Goal: Task Accomplishment & Management: Manage account settings

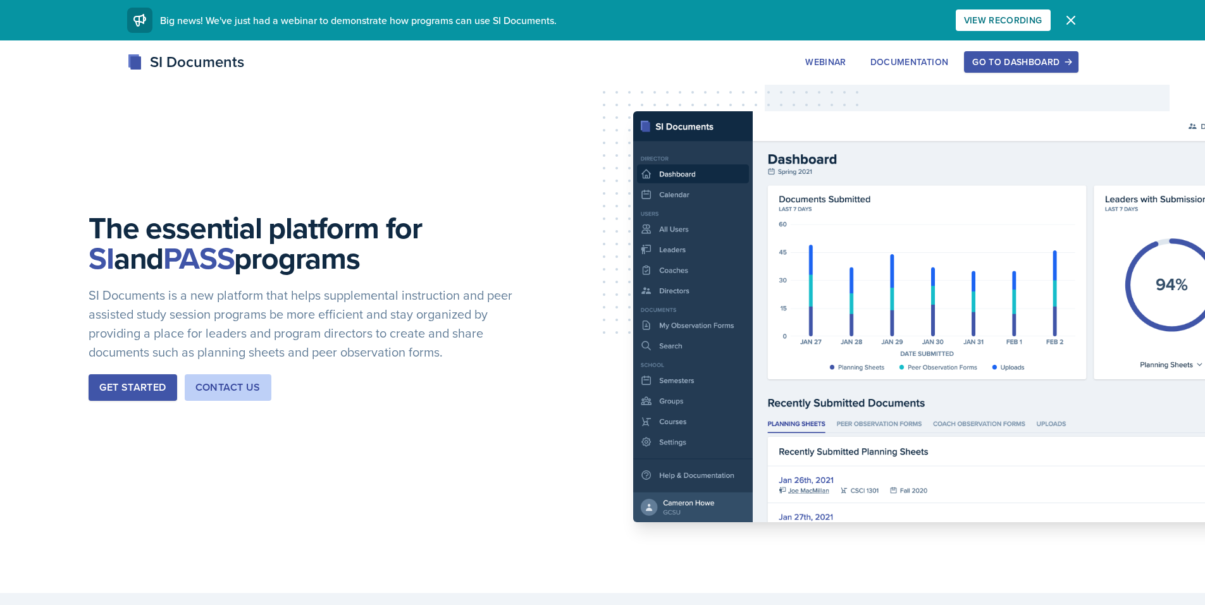
click at [1013, 61] on div "Go to Dashboard" at bounding box center [1020, 62] width 97 height 10
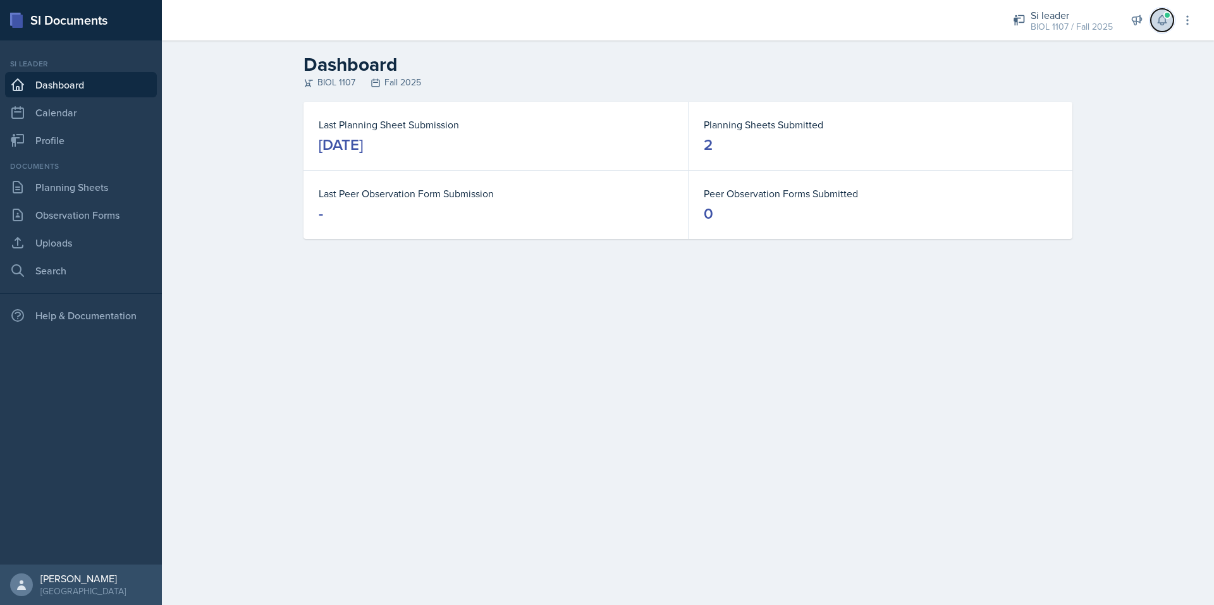
click at [1168, 24] on icon at bounding box center [1162, 20] width 13 height 13
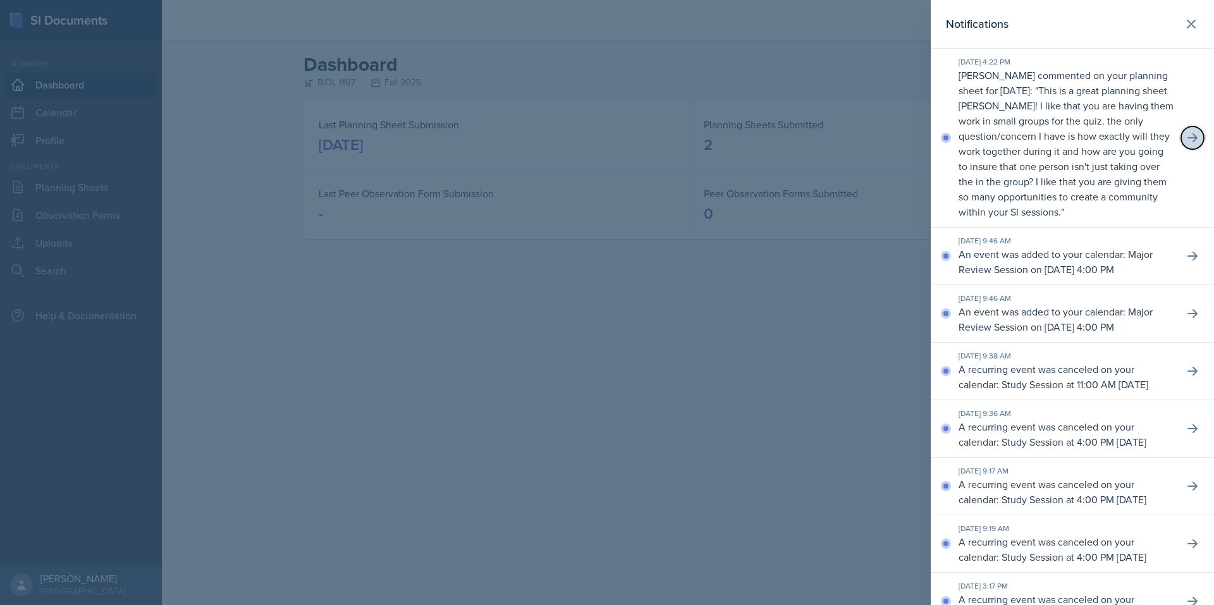
click at [1182, 139] on button at bounding box center [1193, 138] width 23 height 23
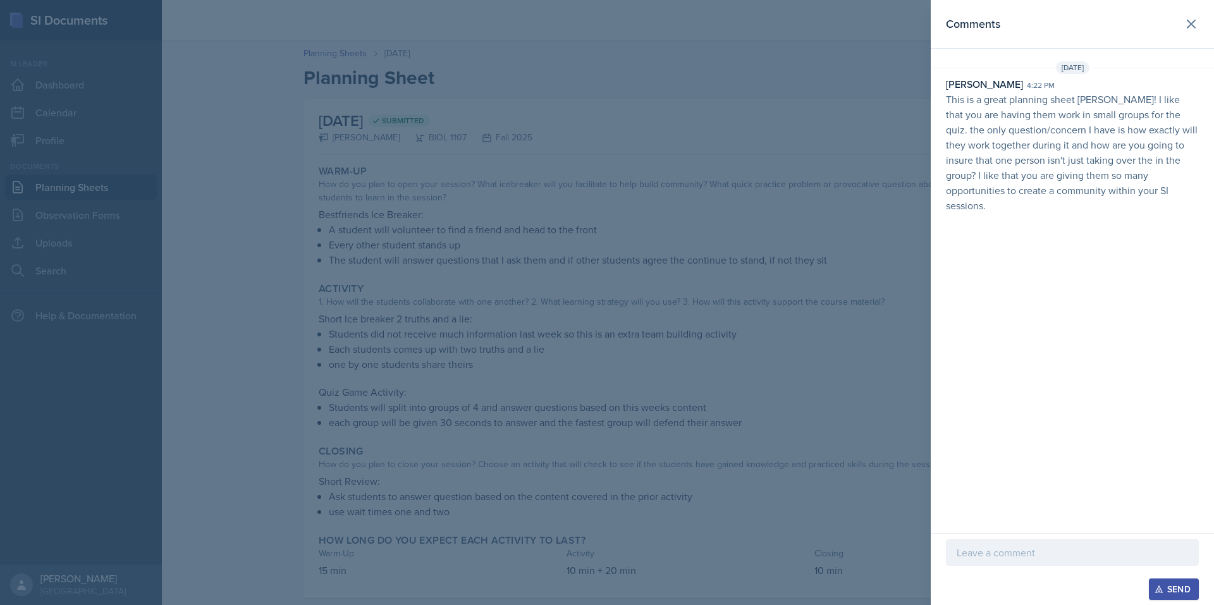
click at [1164, 152] on p "This is a great planning sheet [PERSON_NAME]! I like that you are having them w…" at bounding box center [1072, 152] width 253 height 121
click at [1187, 24] on icon at bounding box center [1191, 23] width 15 height 15
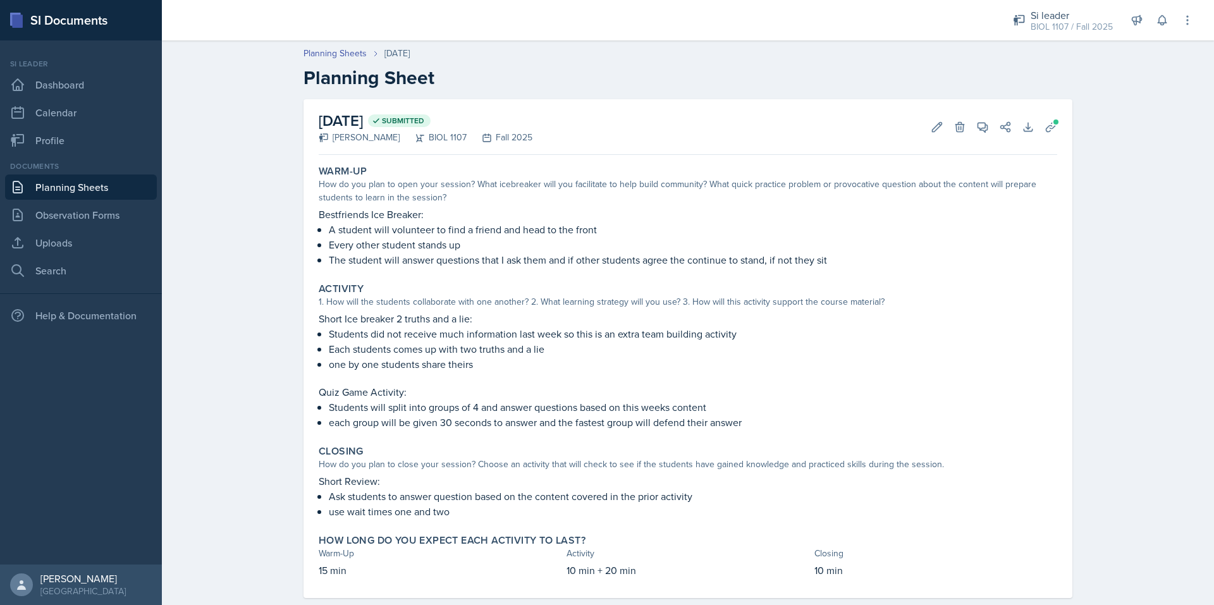
scroll to position [23, 0]
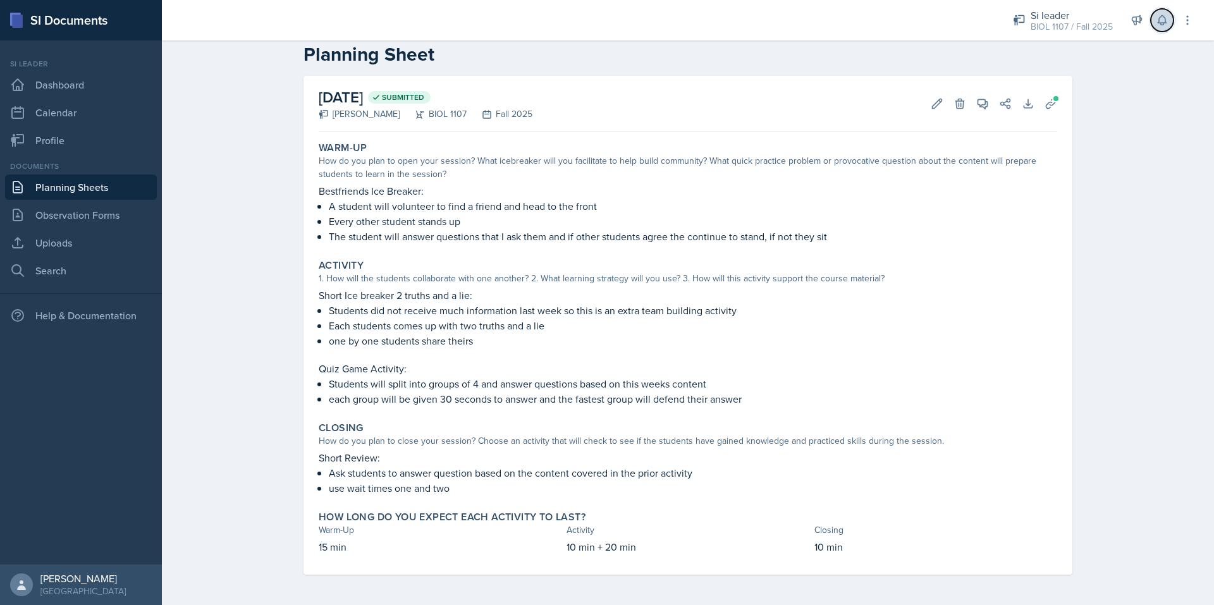
click at [1159, 16] on icon at bounding box center [1162, 20] width 13 height 13
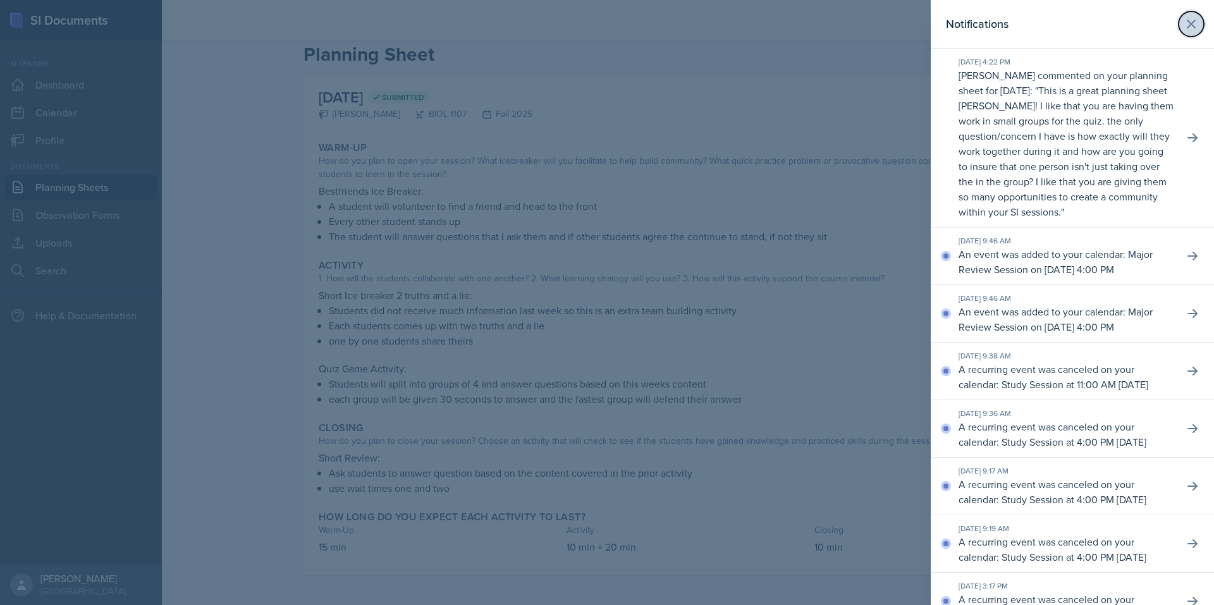
click at [1185, 20] on icon at bounding box center [1191, 23] width 15 height 15
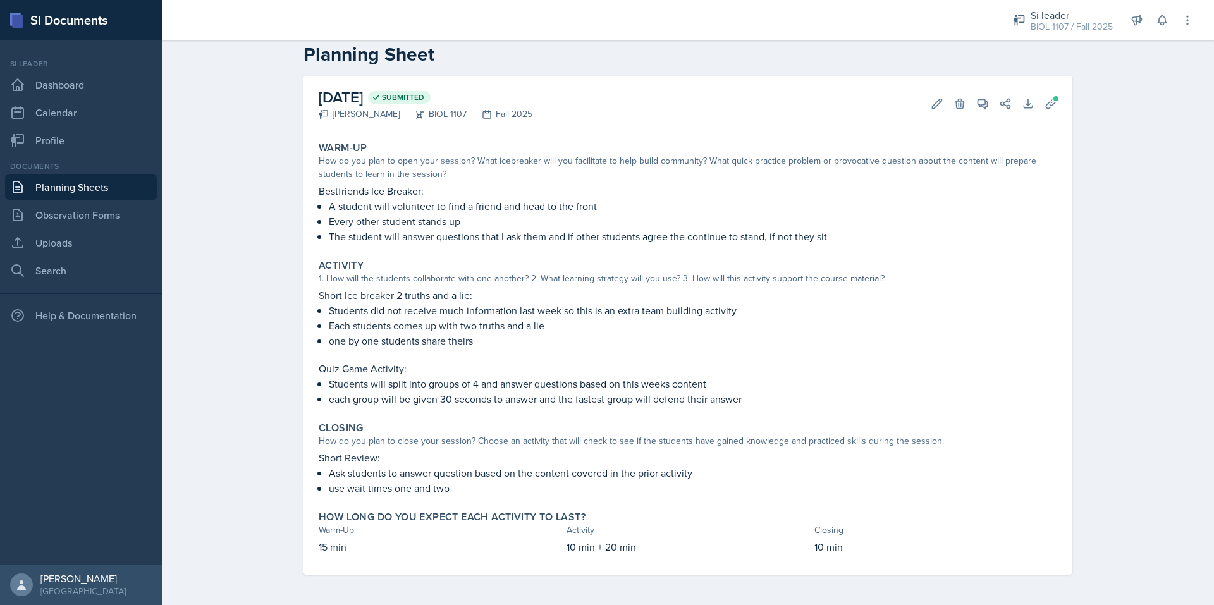
click at [130, 192] on link "Planning Sheets" at bounding box center [81, 187] width 152 height 25
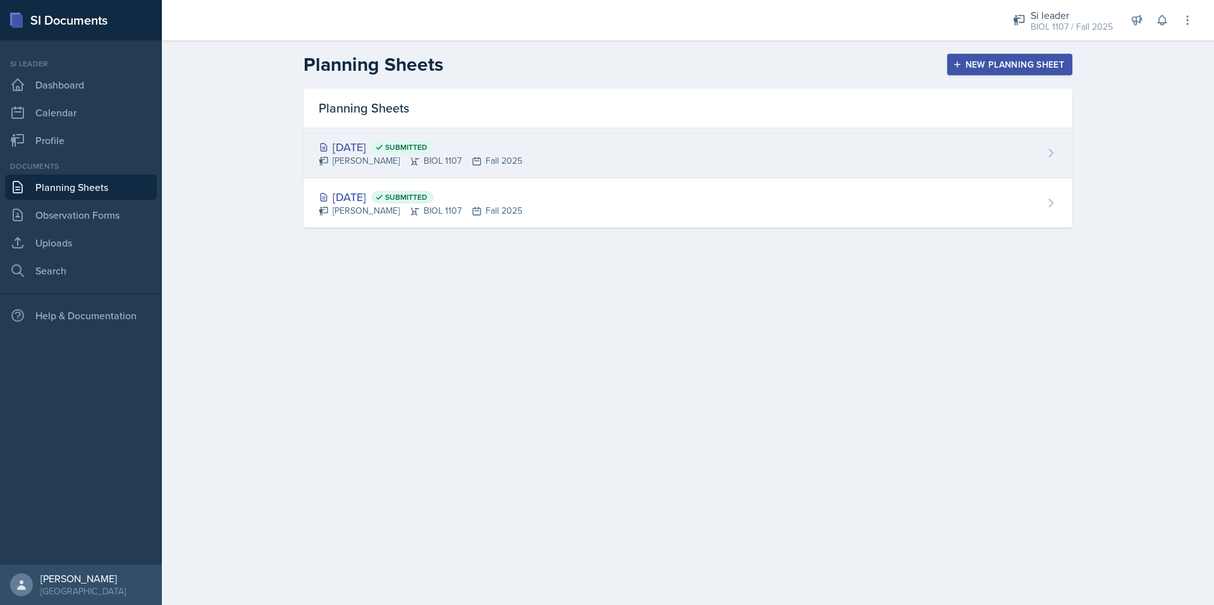
click at [619, 156] on div "[DATE] Submitted [PERSON_NAME] BIOL 1107 Fall 2025" at bounding box center [688, 153] width 769 height 50
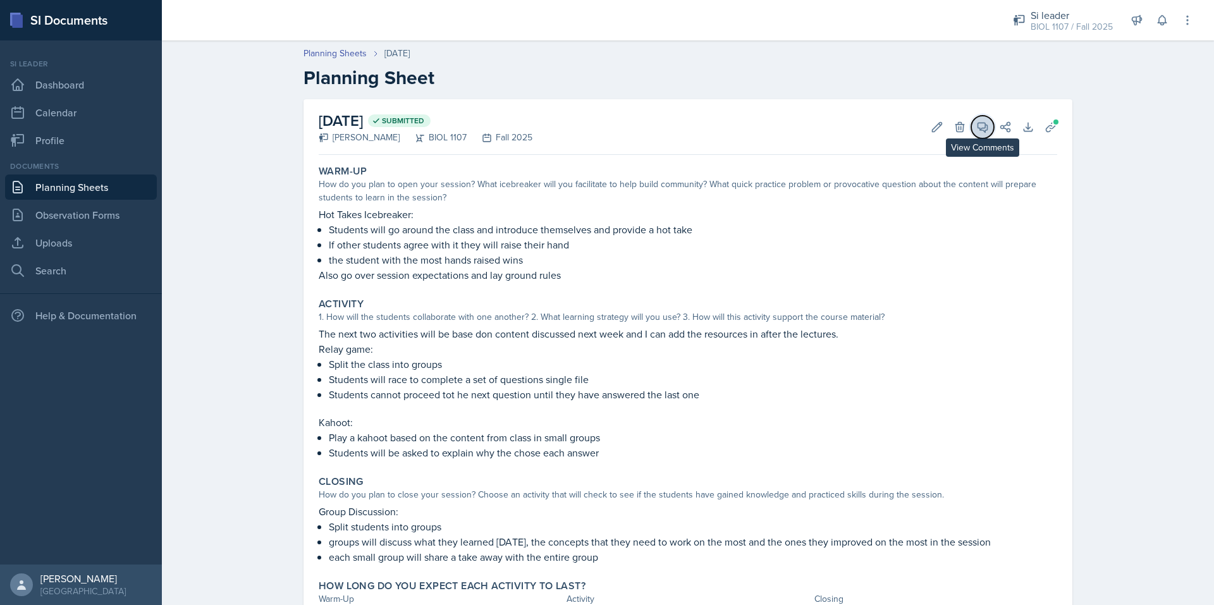
click at [977, 131] on icon at bounding box center [983, 127] width 13 height 13
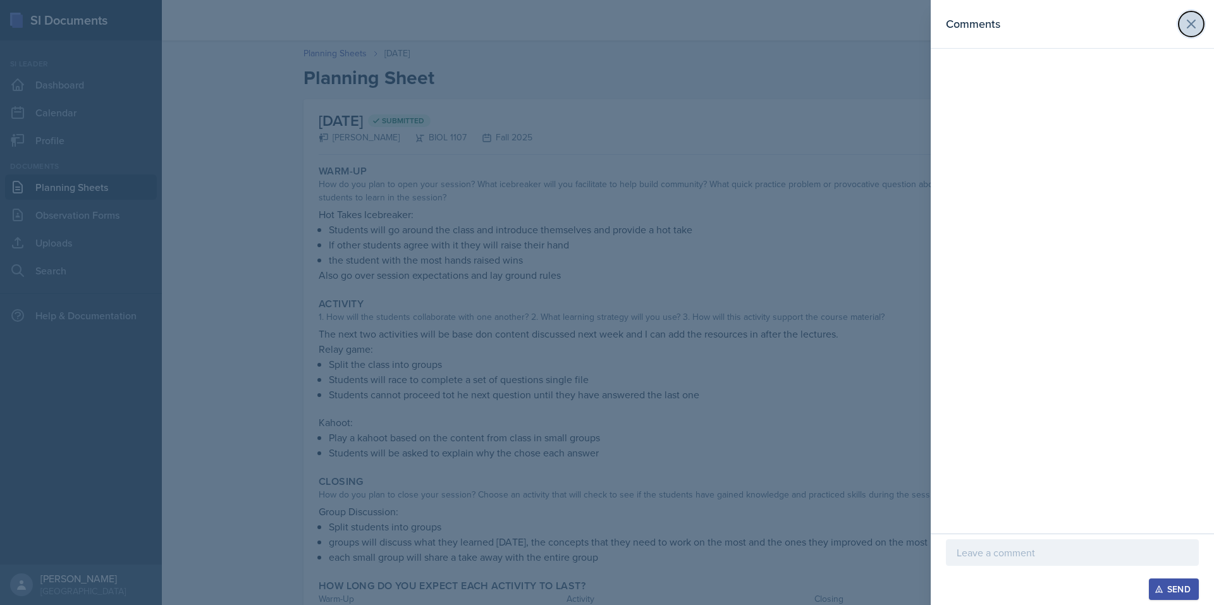
click at [1191, 24] on icon at bounding box center [1192, 24] width 8 height 8
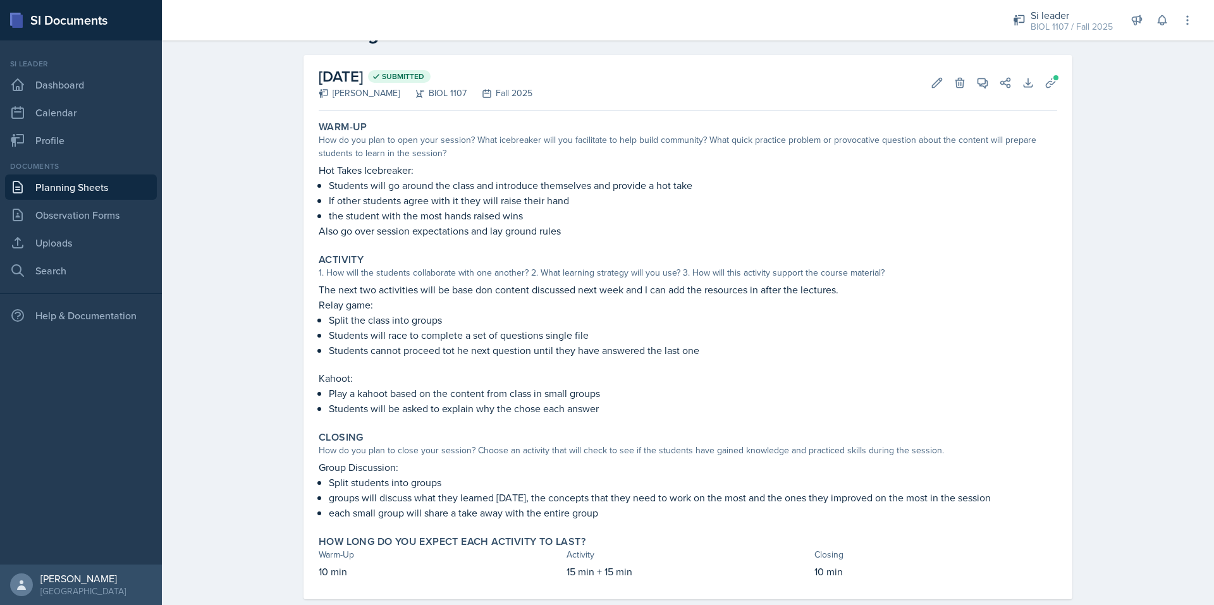
scroll to position [47, 0]
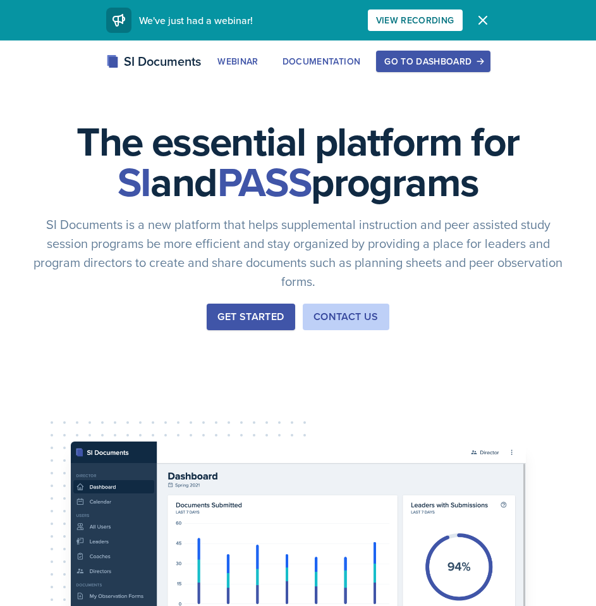
click at [408, 68] on button "Go to Dashboard" at bounding box center [433, 62] width 114 height 22
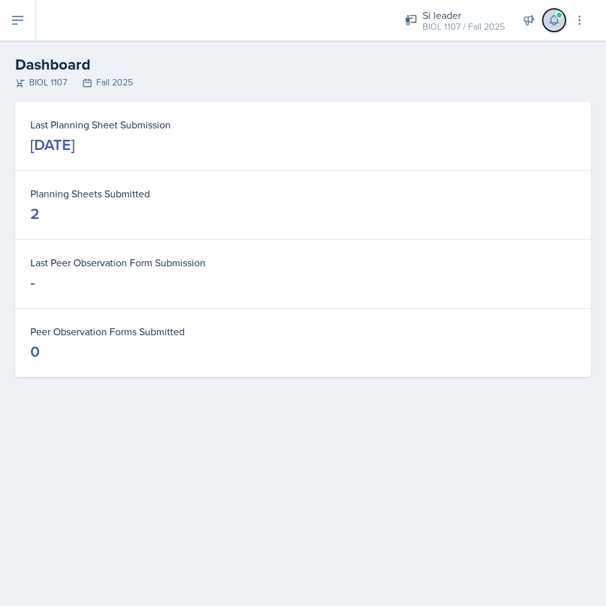
click at [551, 27] on button at bounding box center [554, 20] width 23 height 23
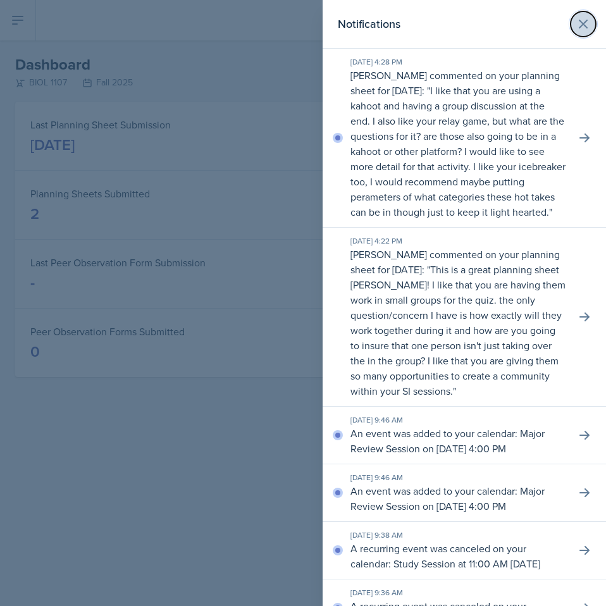
click at [580, 23] on icon at bounding box center [583, 23] width 15 height 15
